Goal: Information Seeking & Learning: Learn about a topic

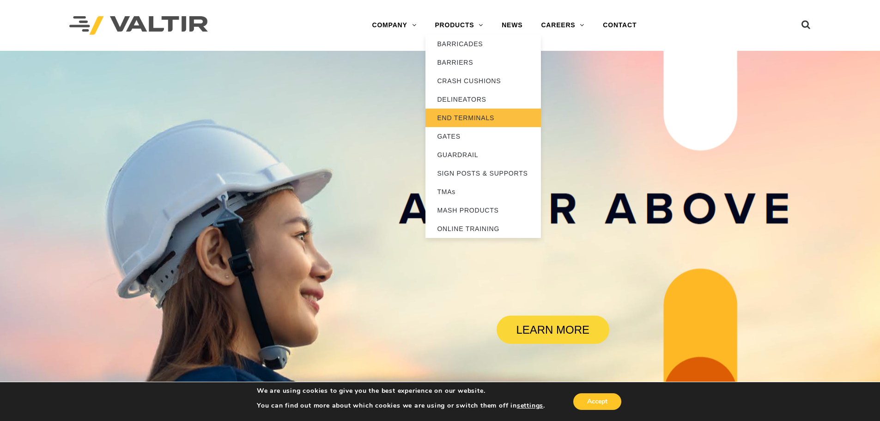
click at [475, 118] on link "END TERMINALS" at bounding box center [484, 118] width 116 height 18
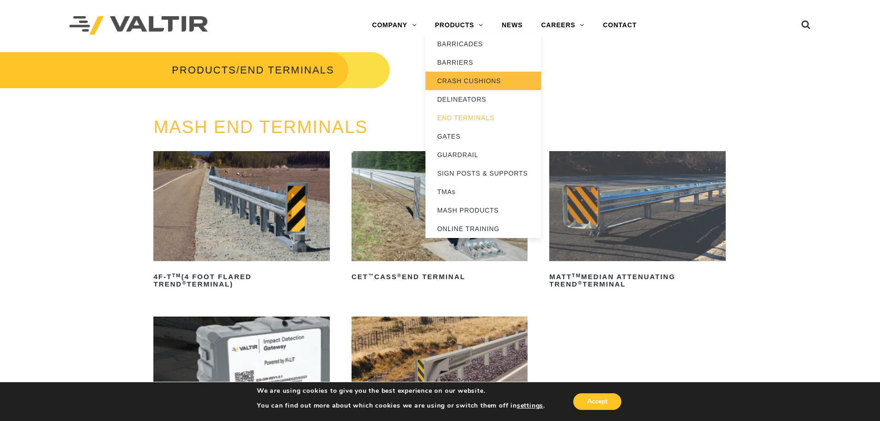
click at [471, 81] on link "CRASH CUSHIONS" at bounding box center [484, 81] width 116 height 18
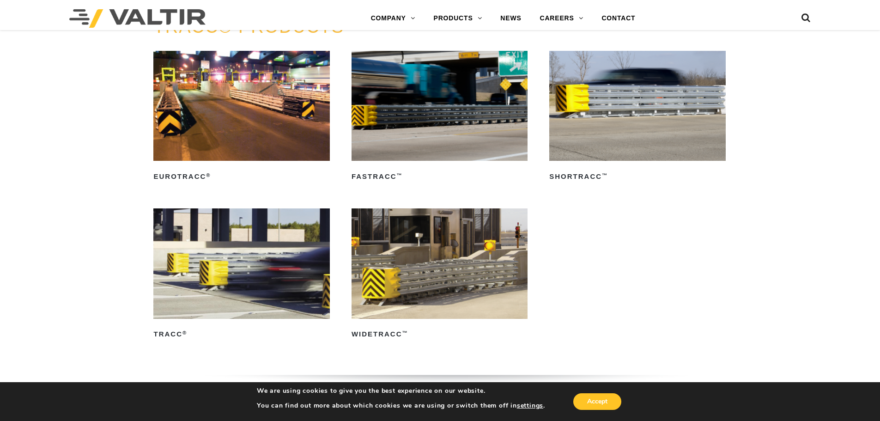
scroll to position [1617, 0]
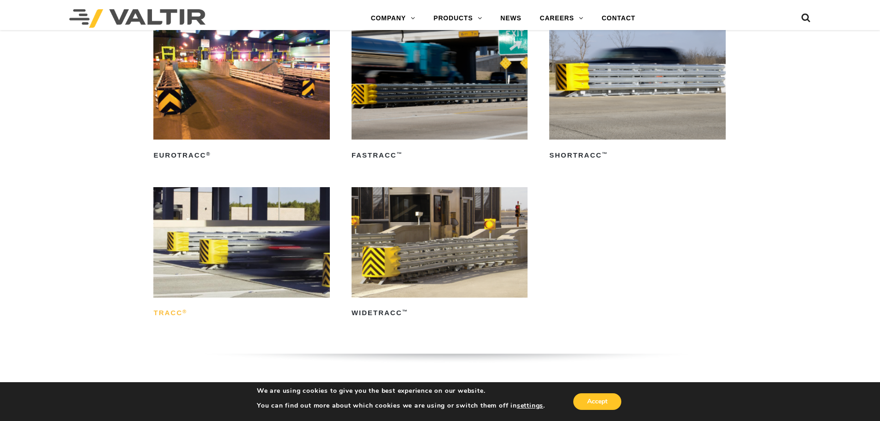
click at [170, 314] on h2 "TRACC ®" at bounding box center [241, 313] width 176 height 15
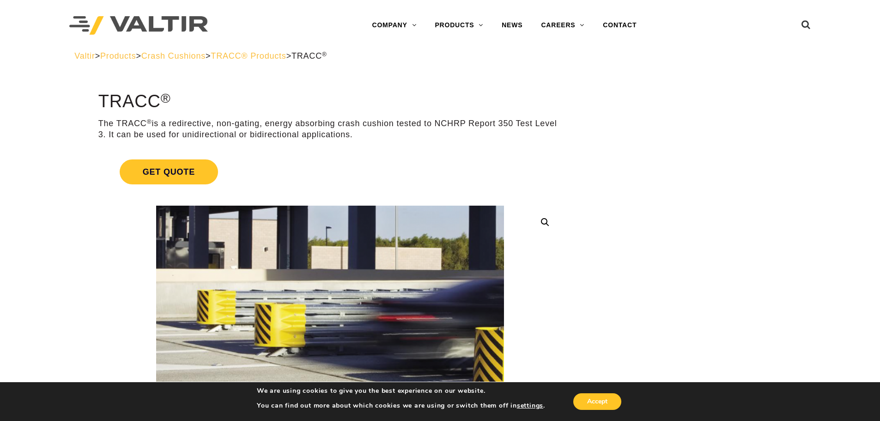
click at [206, 56] on span "Crash Cushions" at bounding box center [173, 55] width 64 height 9
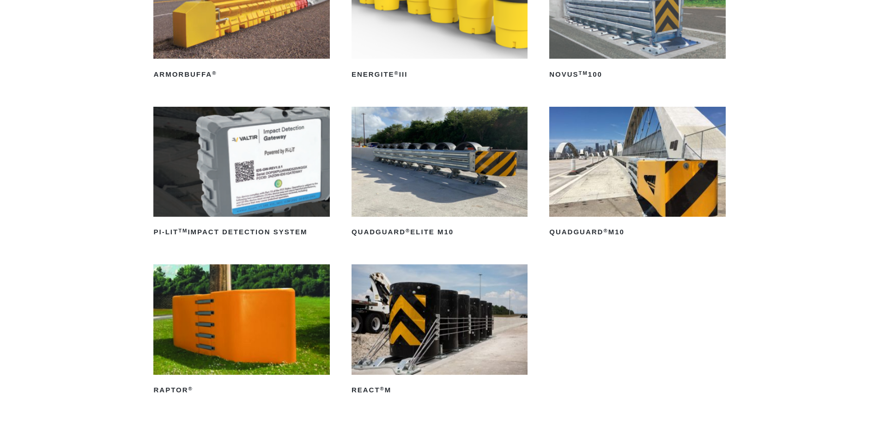
scroll to position [231, 0]
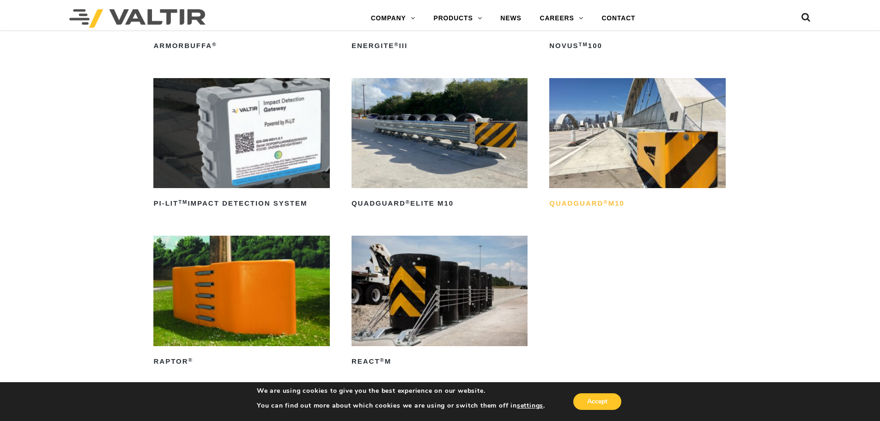
click at [582, 204] on h2 "QuadGuard ® M10" at bounding box center [637, 203] width 176 height 15
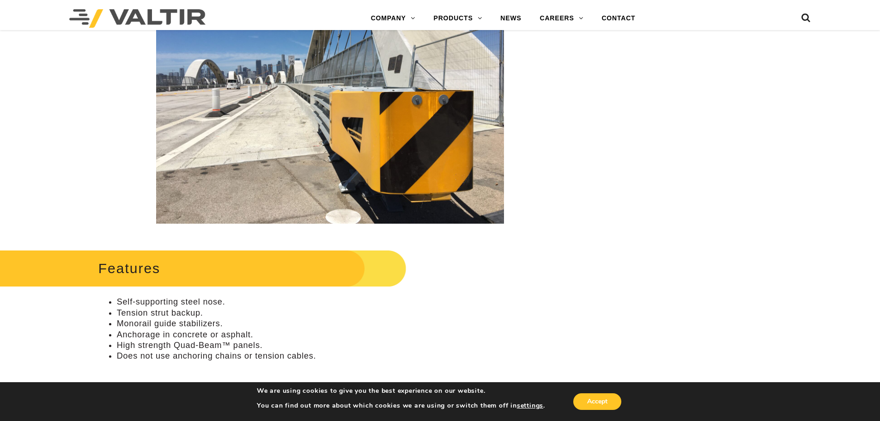
scroll to position [277, 0]
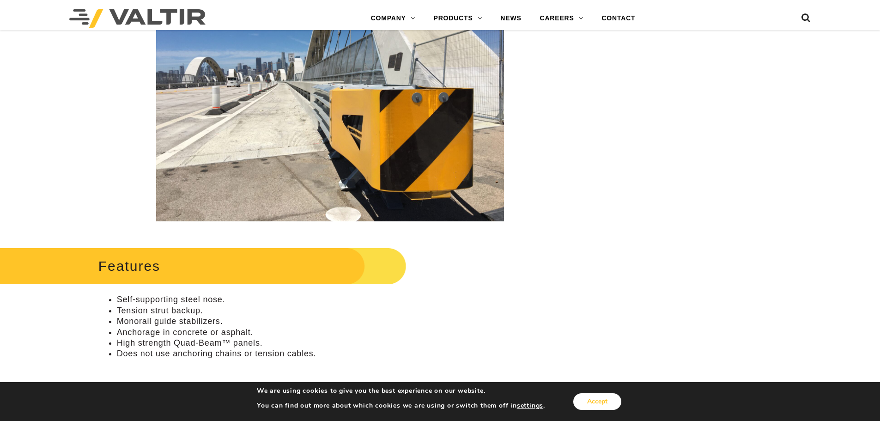
click at [590, 400] on button "Accept" at bounding box center [597, 401] width 48 height 17
